Goal: Navigation & Orientation: Find specific page/section

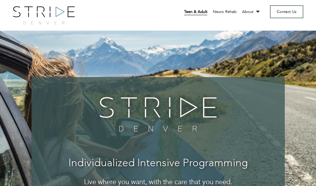
click at [203, 10] on link "Teen & Adult" at bounding box center [195, 12] width 23 height 6
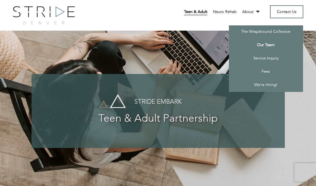
click at [262, 43] on link "Our Team" at bounding box center [266, 45] width 74 height 13
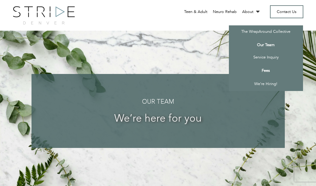
click at [264, 72] on link "Fees" at bounding box center [266, 70] width 74 height 13
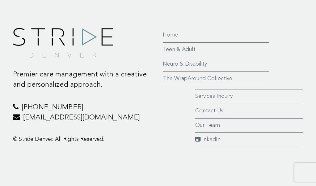
scroll to position [475, 0]
click at [208, 96] on link "Services Inquiry" at bounding box center [249, 97] width 108 height 8
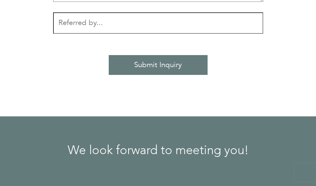
scroll to position [496, 0]
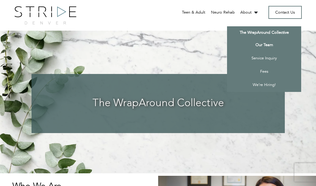
click at [257, 44] on link "Our Team" at bounding box center [264, 45] width 74 height 13
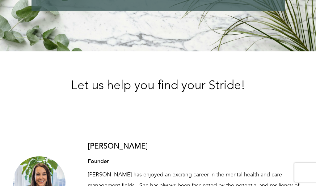
scroll to position [183, 0]
